Goal: Find specific page/section: Find specific page/section

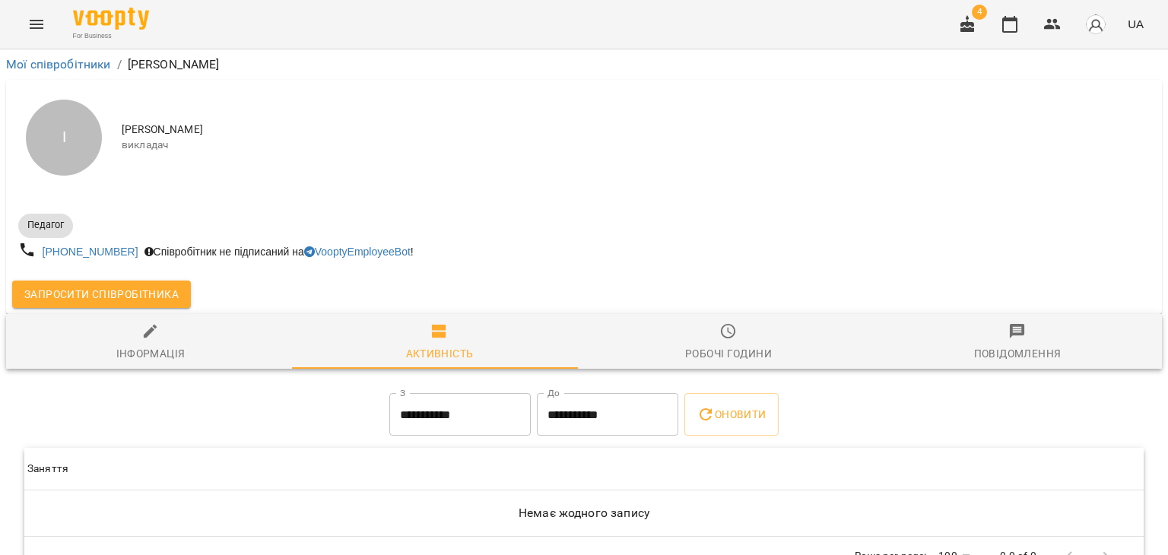
scroll to position [55, 0]
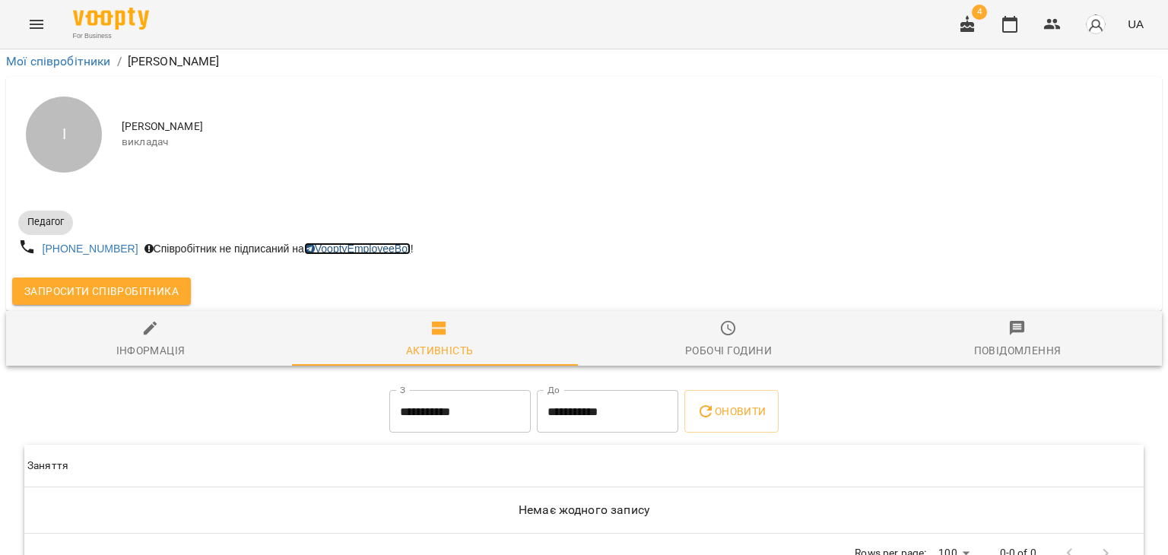
click at [344, 243] on link "VooptyEmployeeBot" at bounding box center [357, 249] width 106 height 12
click at [366, 243] on link "VooptyEmployeeBot" at bounding box center [357, 249] width 106 height 12
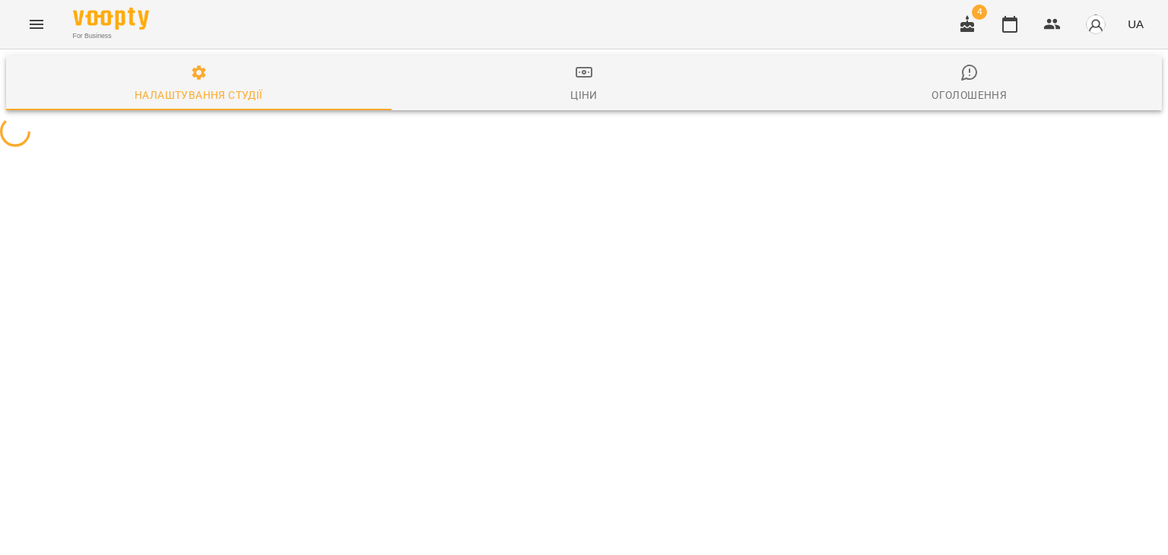
select select "**"
